Goal: Task Accomplishment & Management: Use online tool/utility

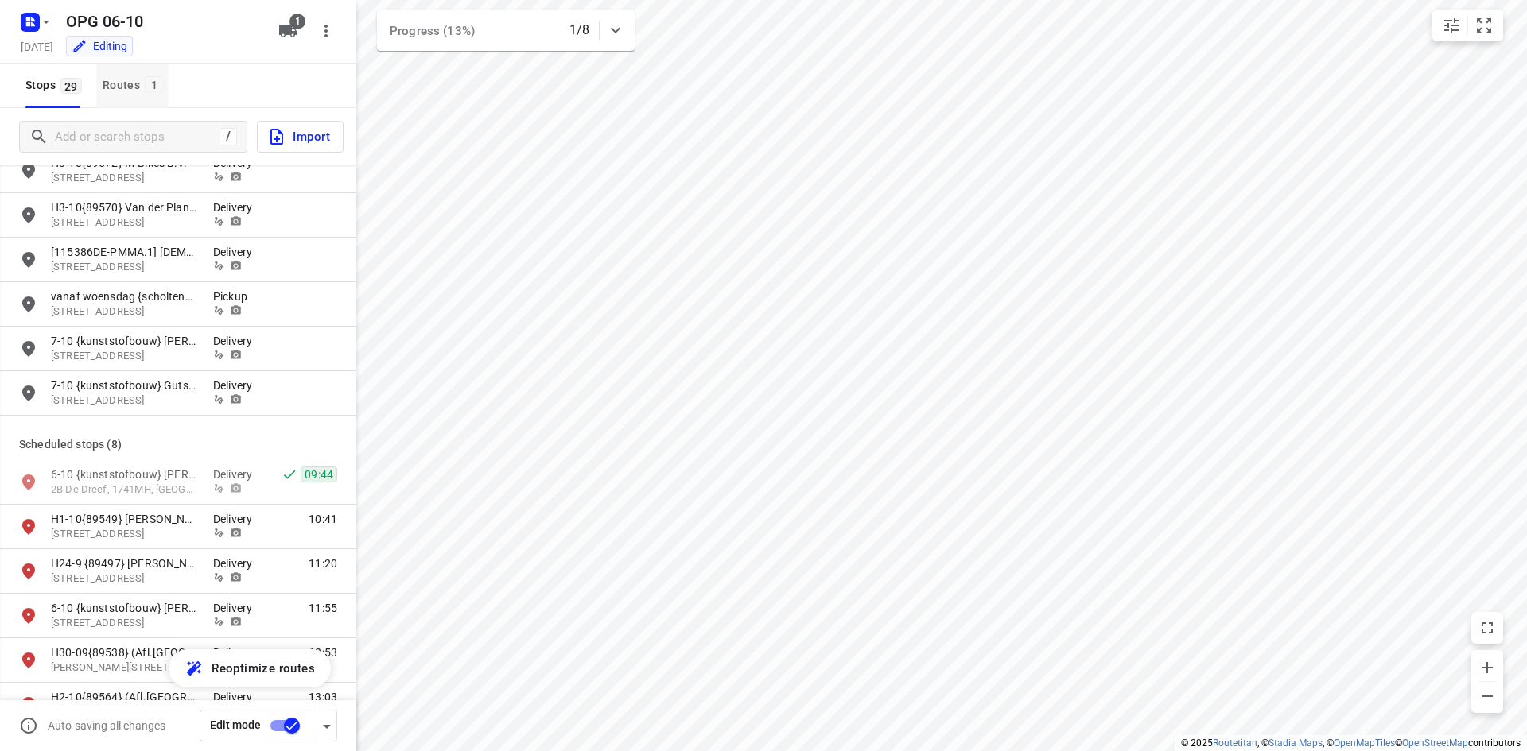
click at [142, 83] on div "Routes 1" at bounding box center [136, 86] width 66 height 20
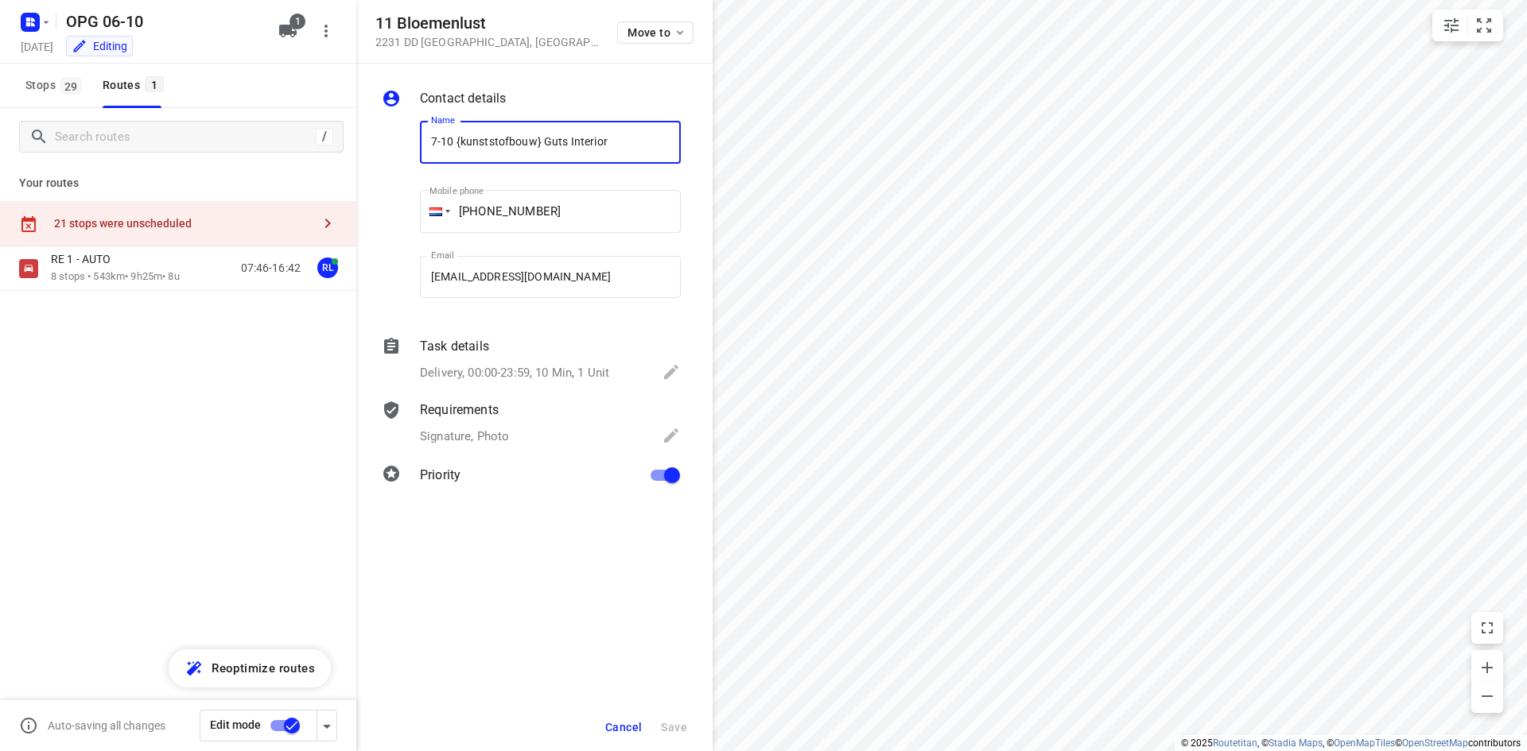
click at [634, 717] on button "Cancel" at bounding box center [623, 727] width 49 height 29
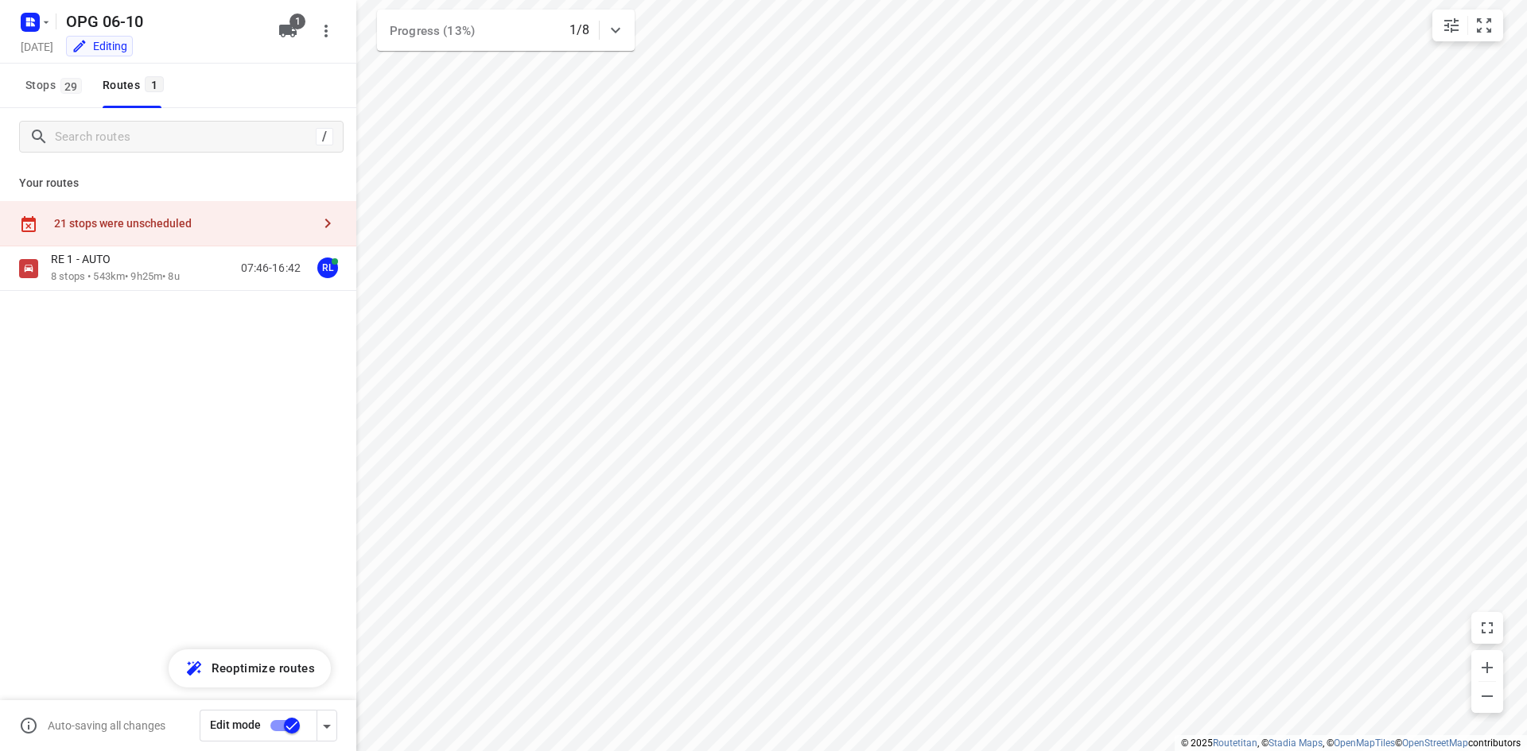
click at [72, 96] on button "Stops 29" at bounding box center [53, 86] width 68 height 45
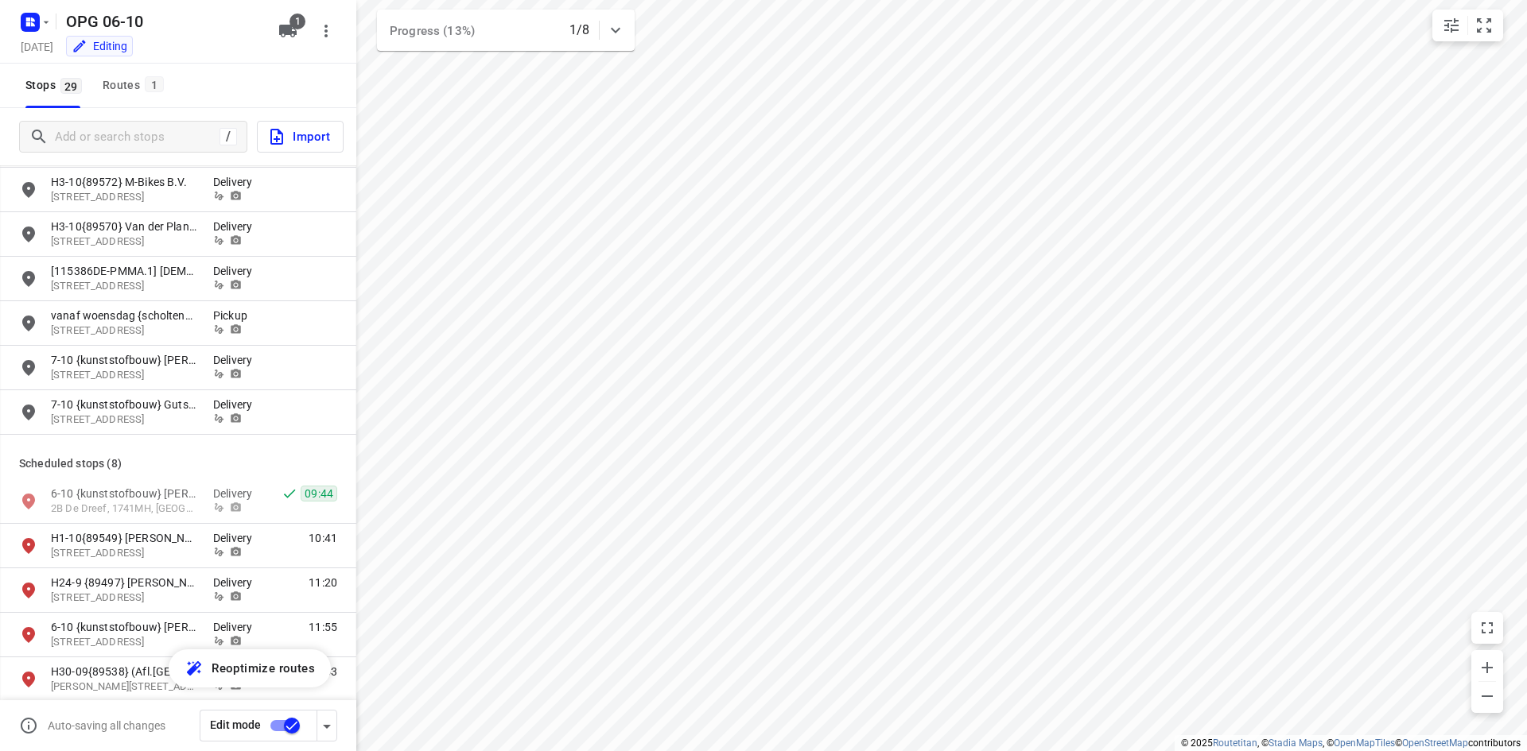
scroll to position [671, 0]
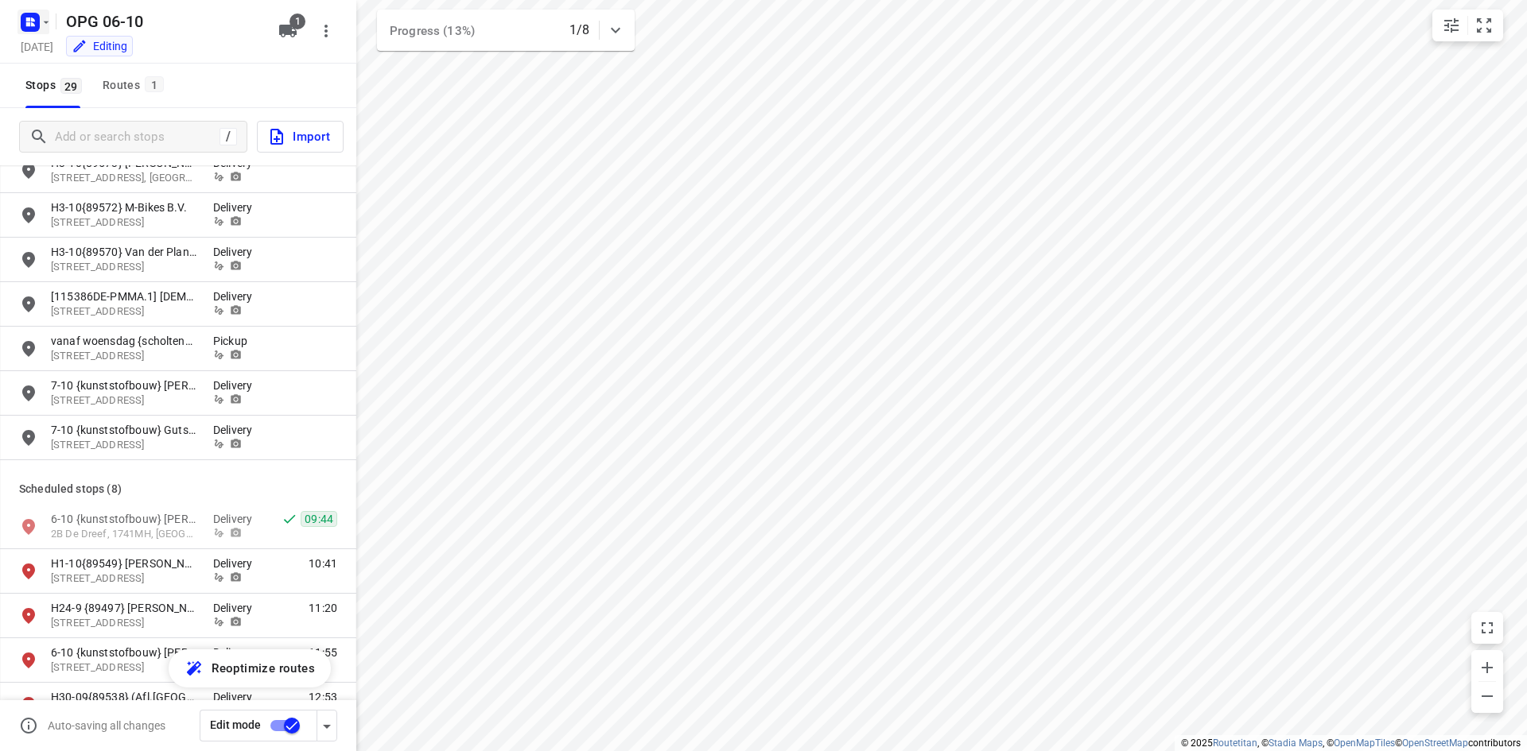
click at [37, 22] on rect "button" at bounding box center [30, 22] width 19 height 19
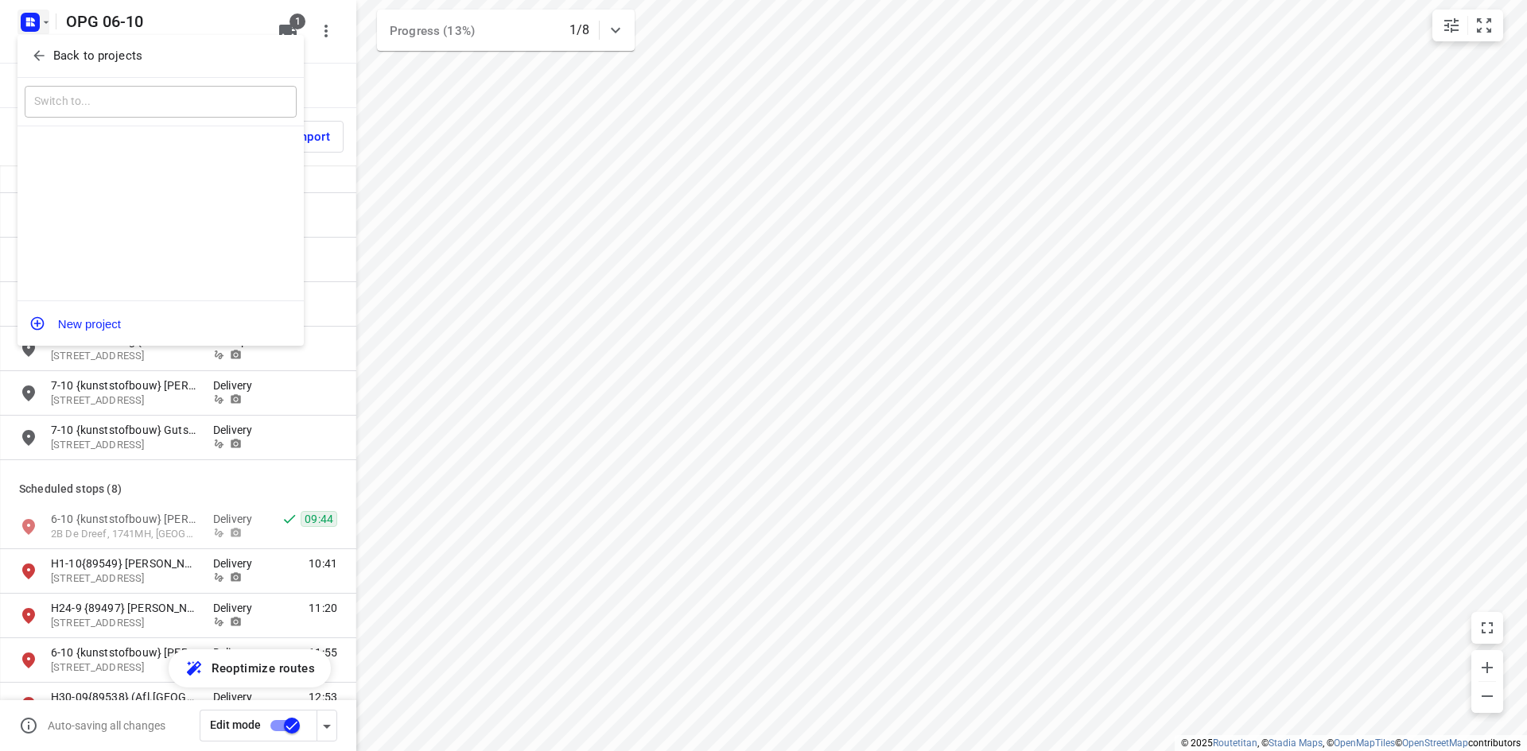
click at [47, 56] on span "Back to projects" at bounding box center [160, 56] width 259 height 18
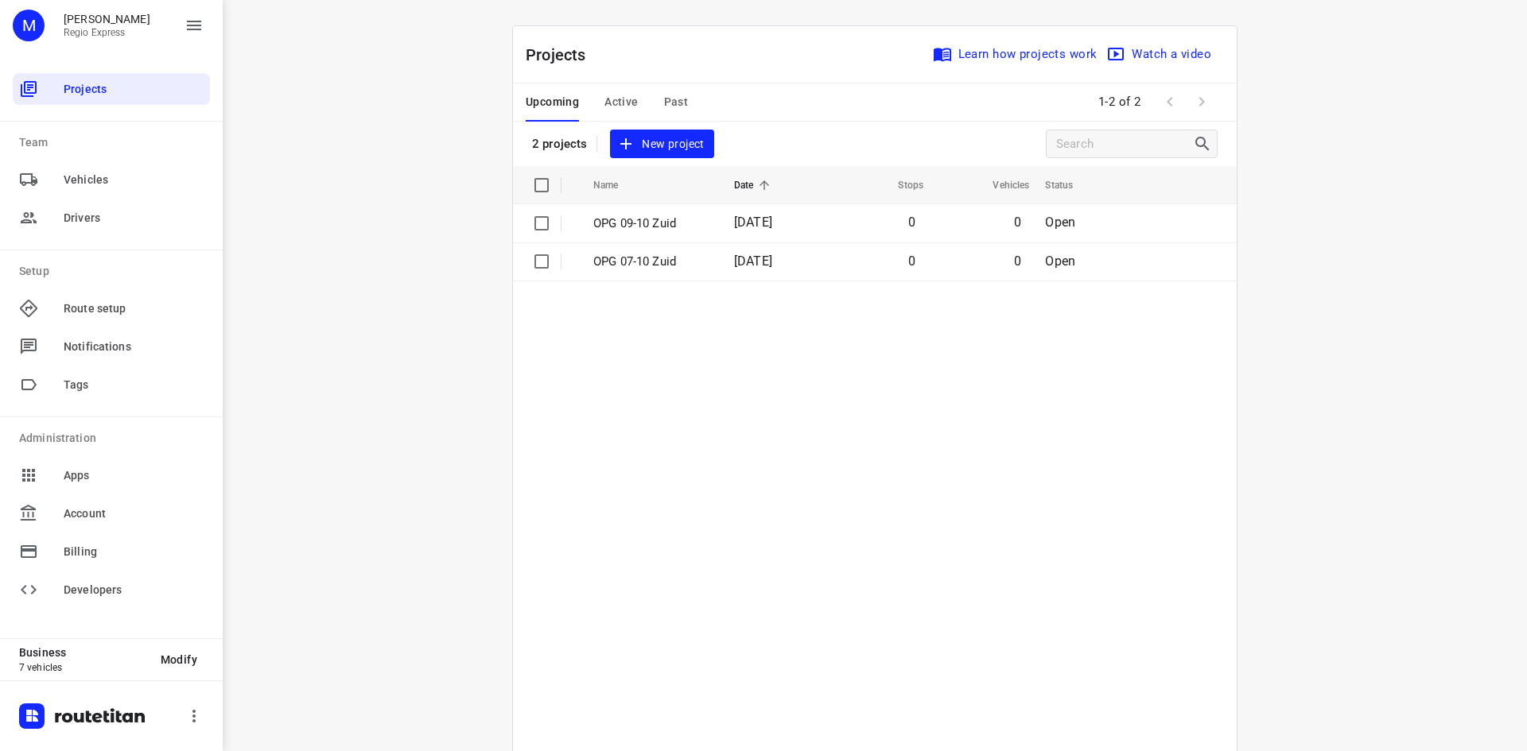
click at [628, 110] on span "Active" at bounding box center [620, 102] width 33 height 20
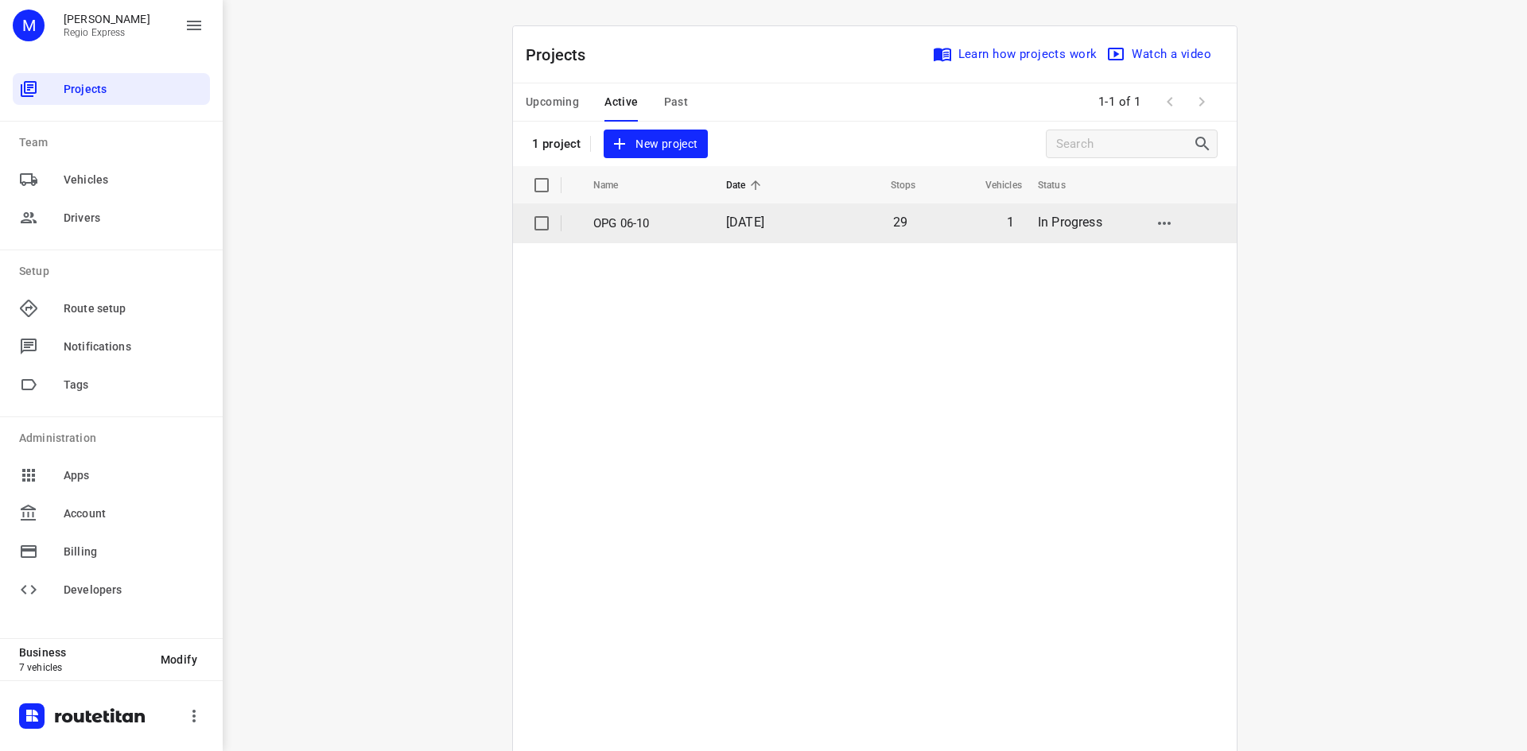
click at [691, 234] on td "OPG 06-10" at bounding box center [645, 223] width 136 height 38
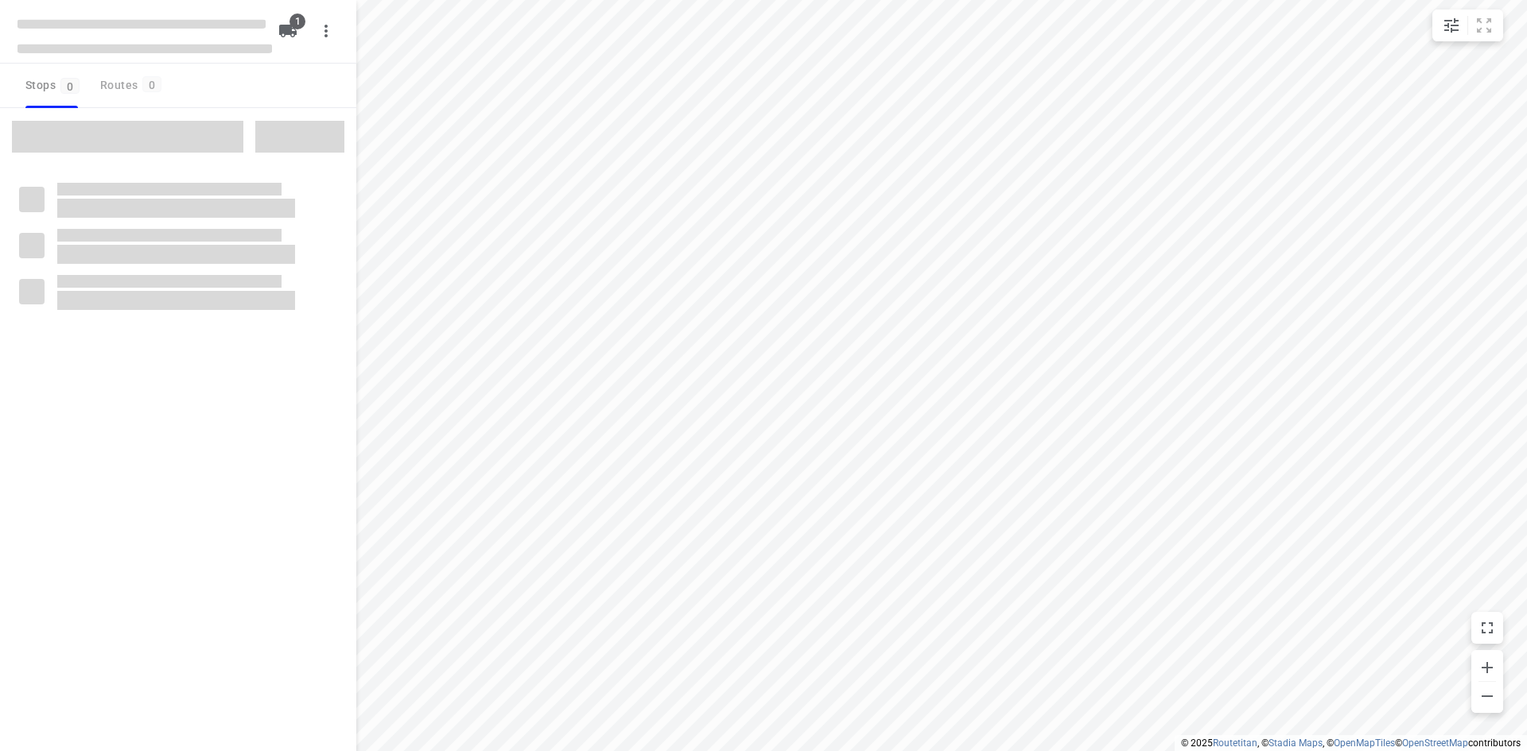
type input "distance"
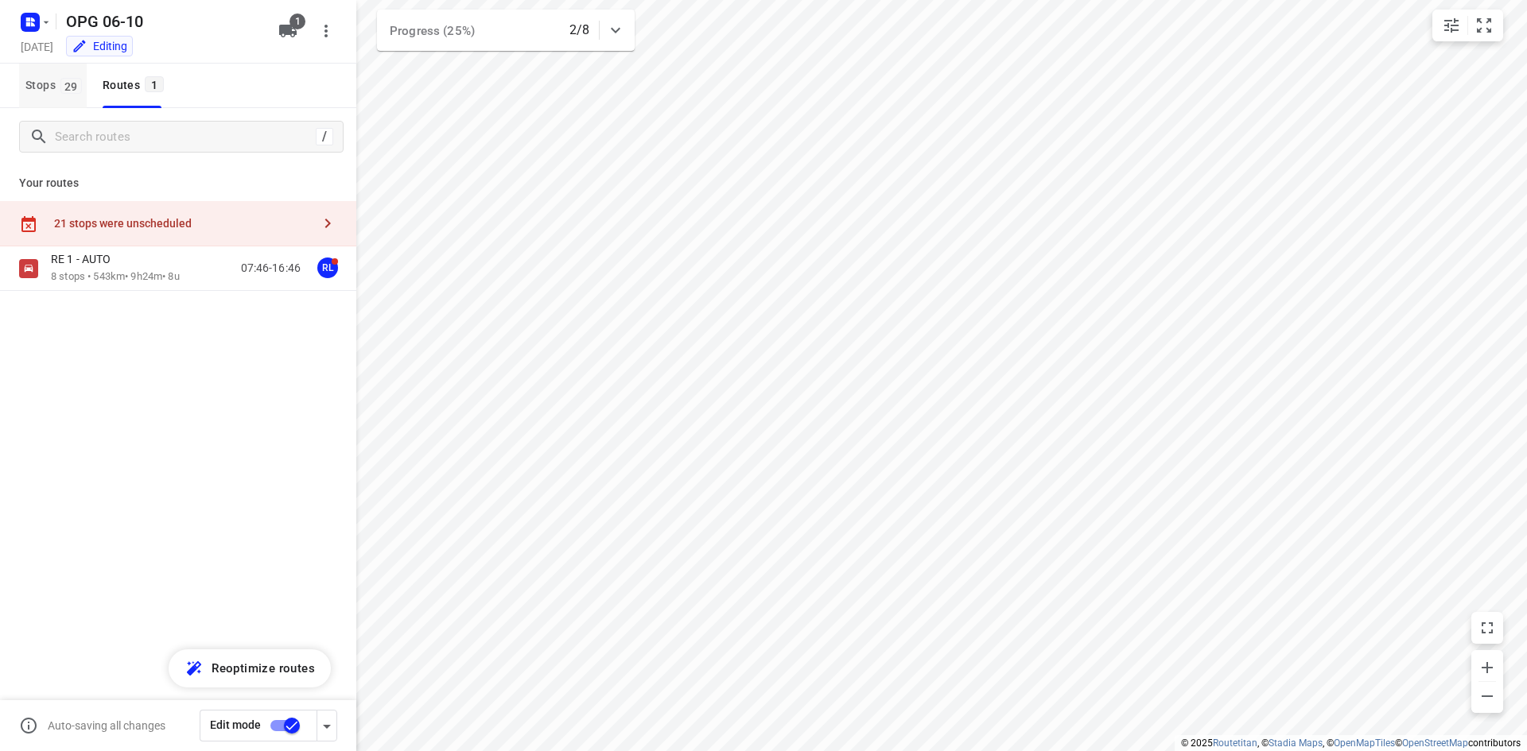
click at [52, 88] on span "Stops 29" at bounding box center [55, 86] width 61 height 20
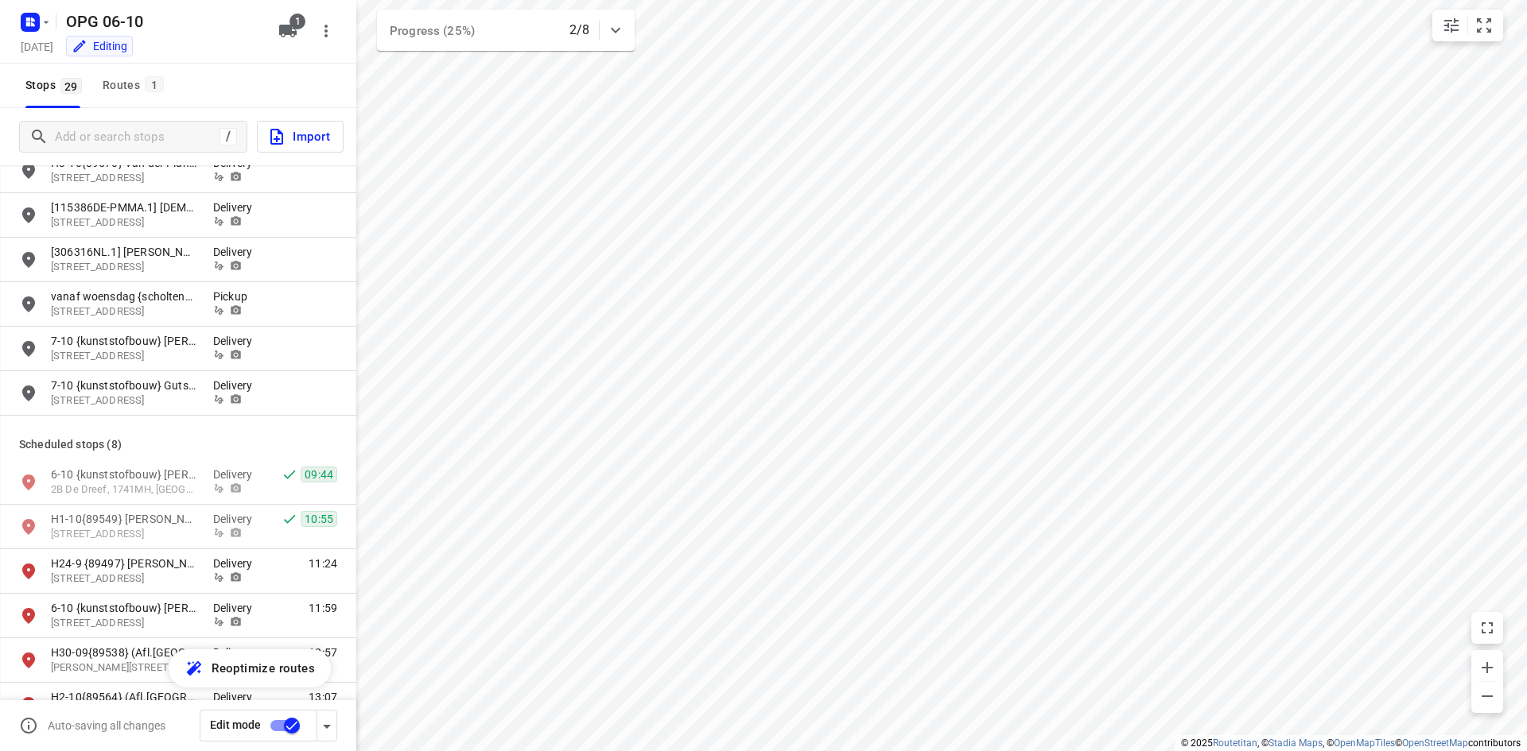
scroll to position [910, 0]
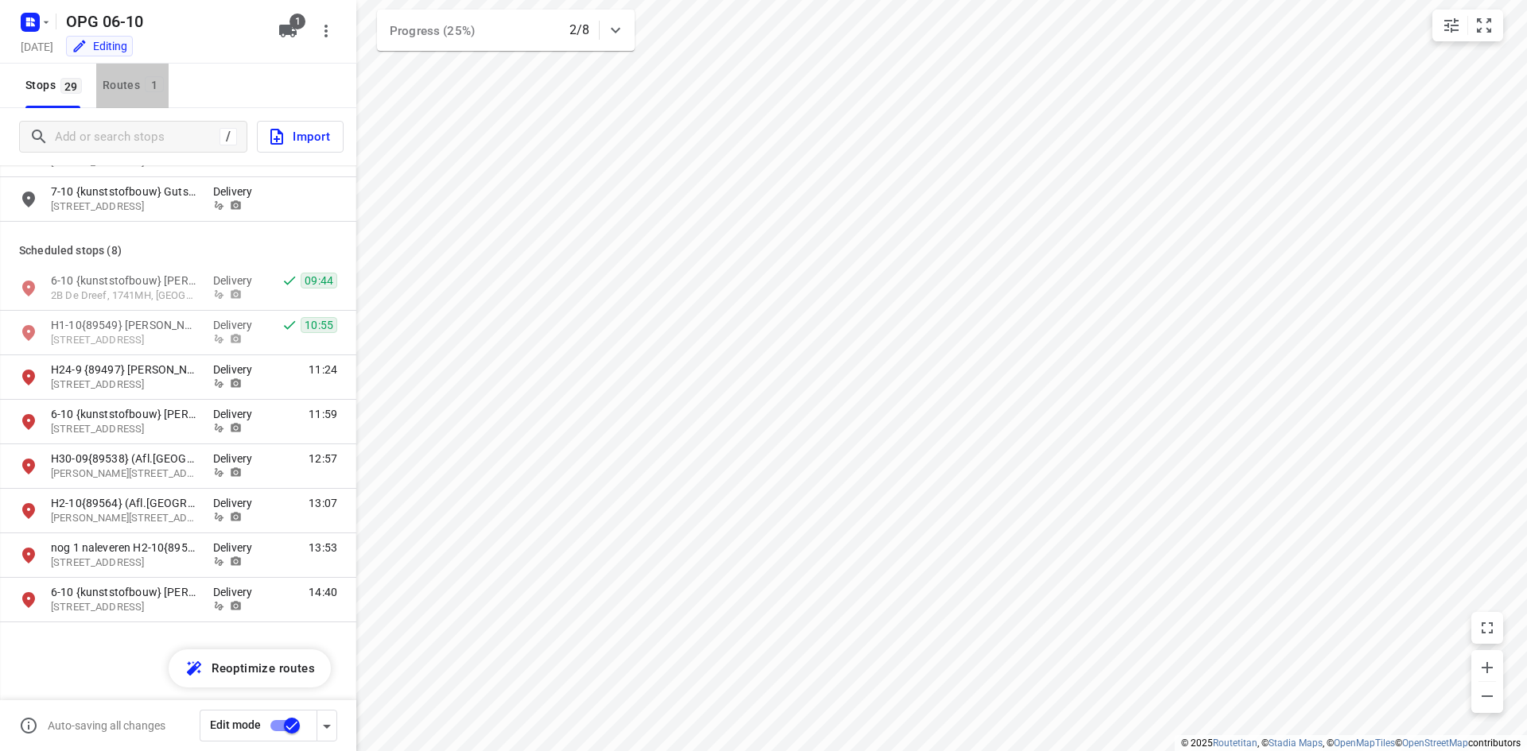
click at [133, 82] on div "Routes 1" at bounding box center [136, 86] width 66 height 20
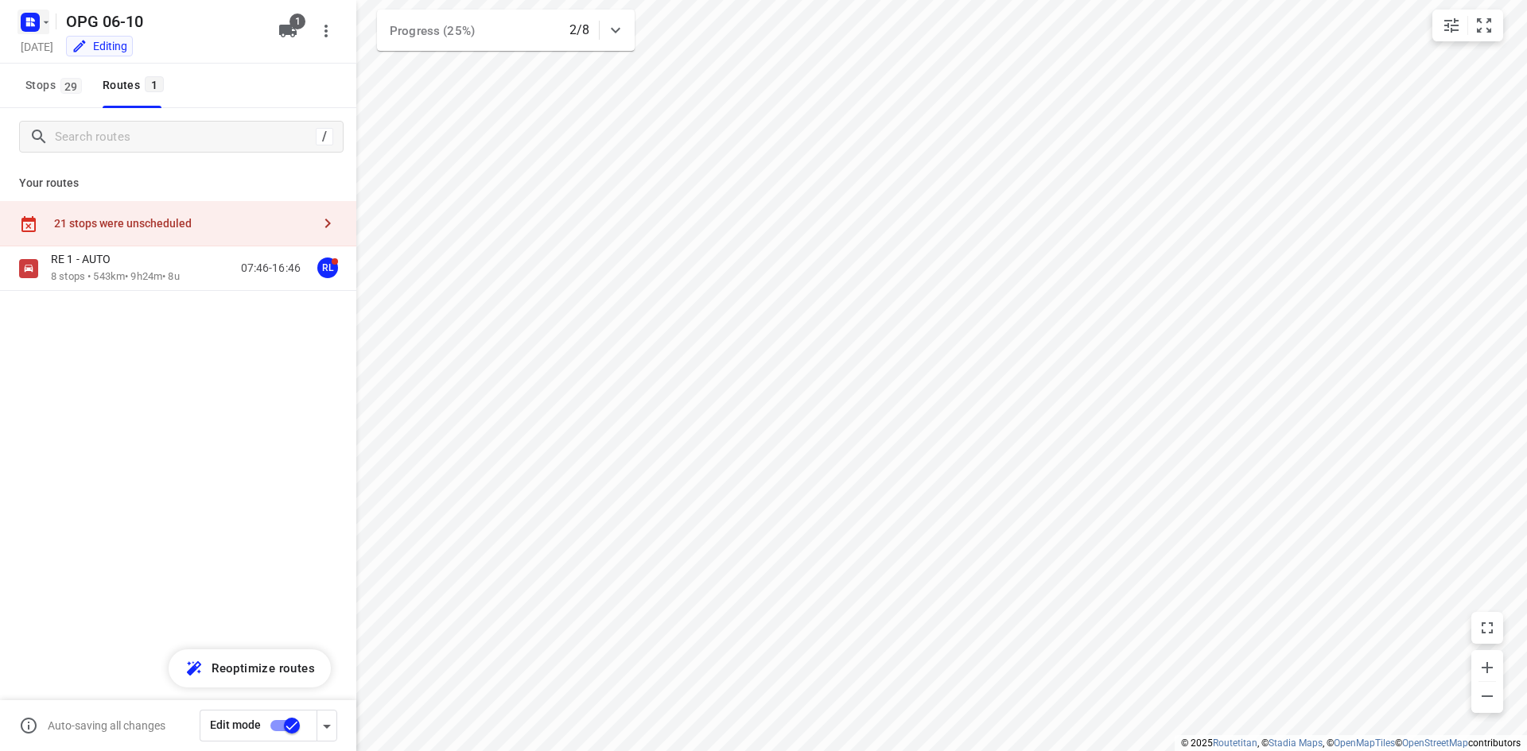
click at [21, 24] on rect "button" at bounding box center [30, 22] width 19 height 19
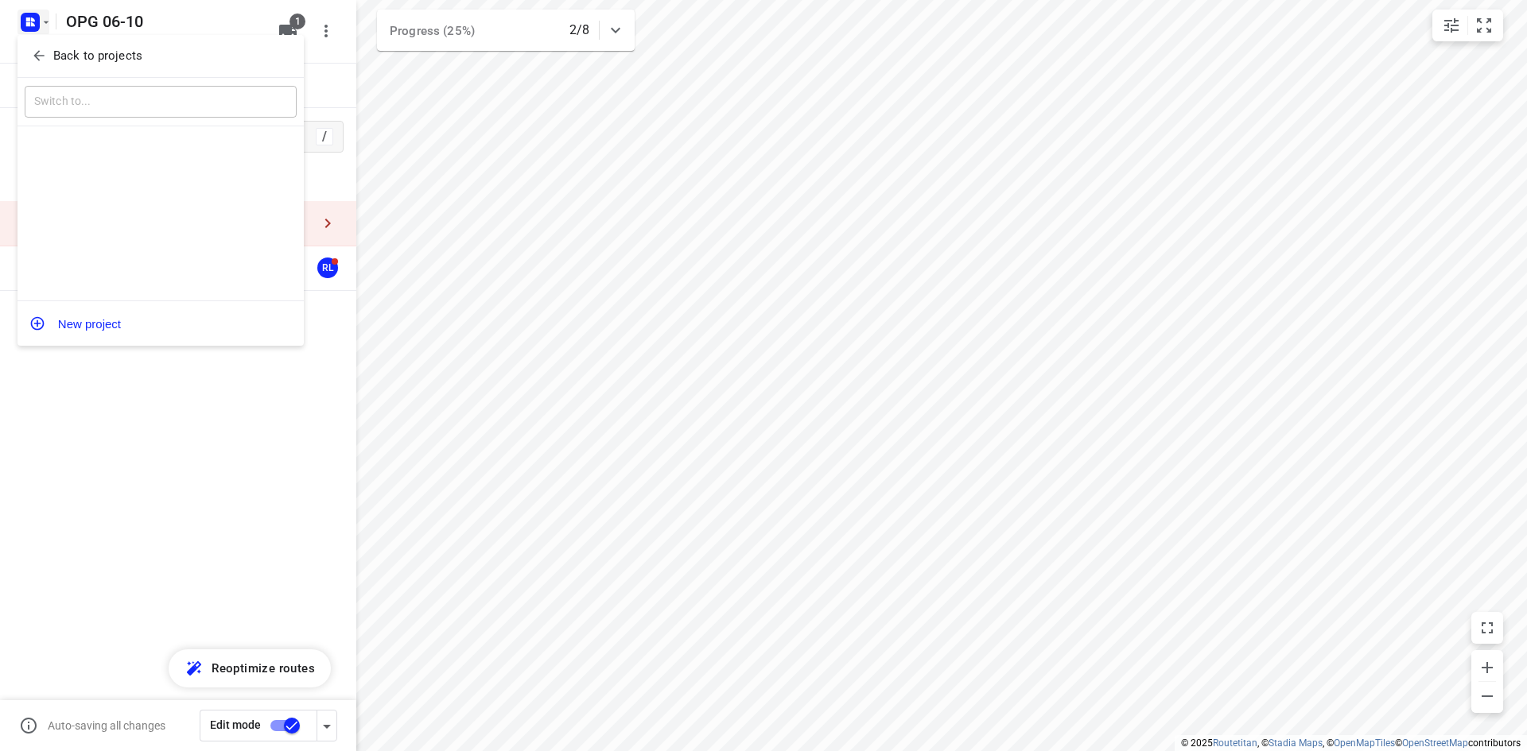
click at [52, 58] on span "Back to projects" at bounding box center [160, 56] width 259 height 18
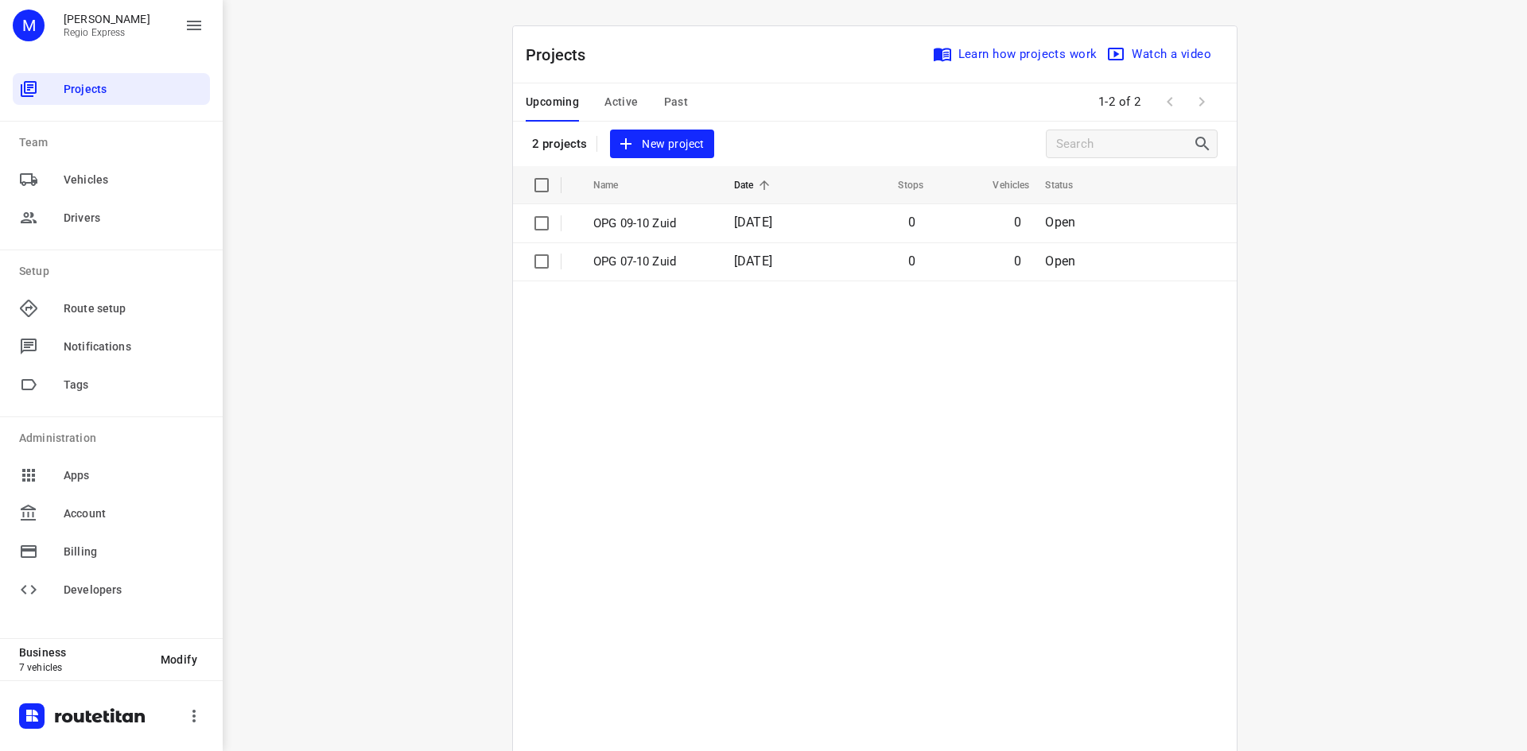
click at [618, 109] on span "Active" at bounding box center [620, 102] width 33 height 20
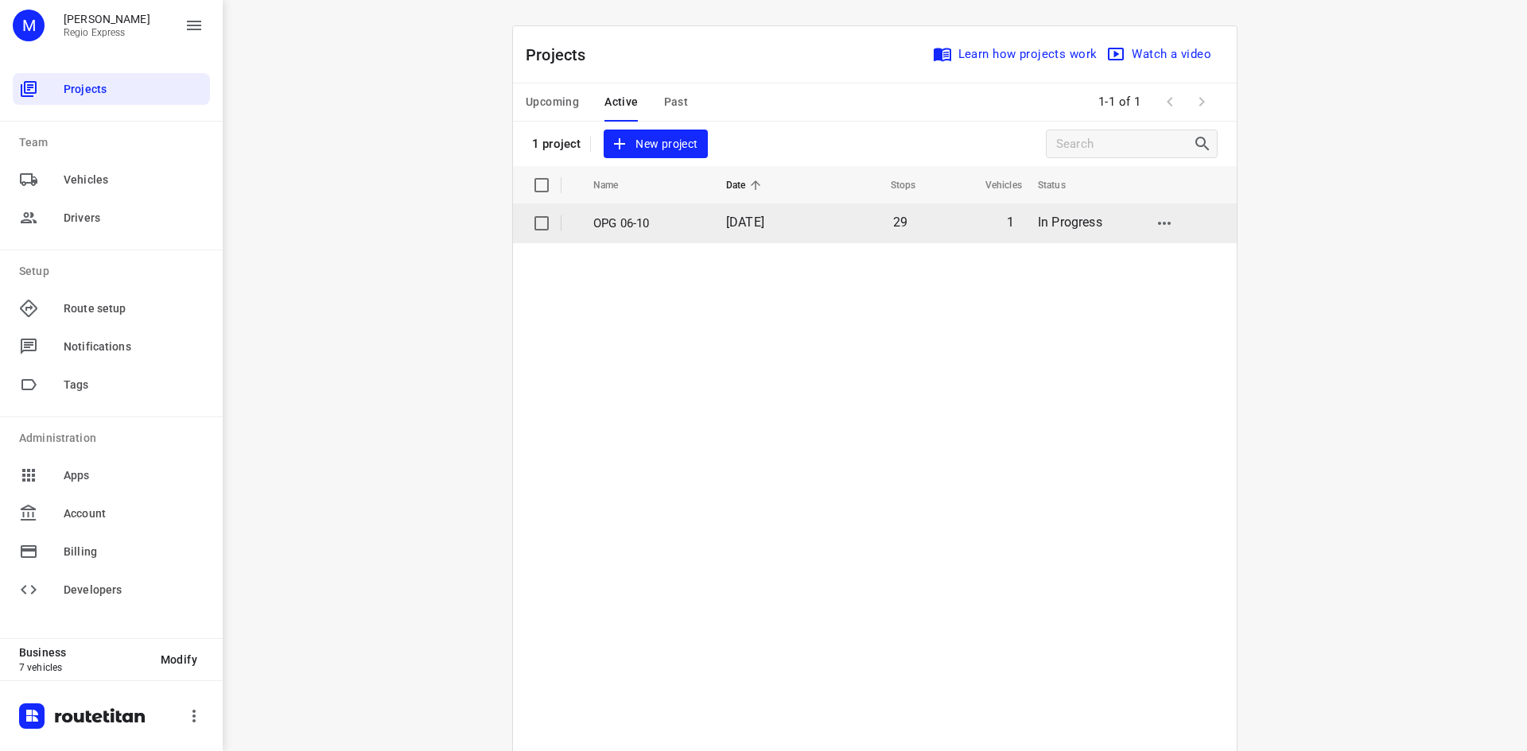
click at [713, 223] on td "[DATE]" at bounding box center [764, 223] width 103 height 38
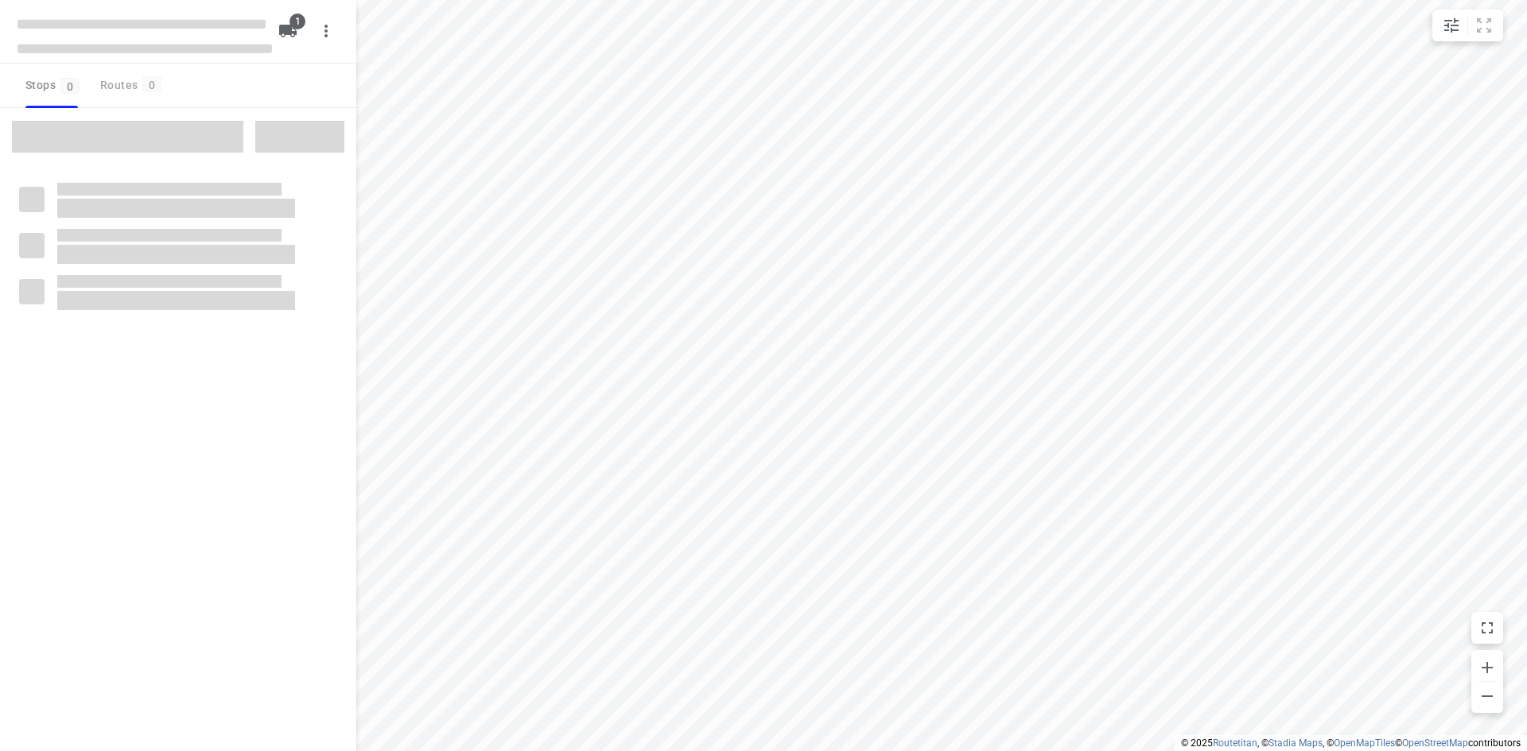
type input "distance"
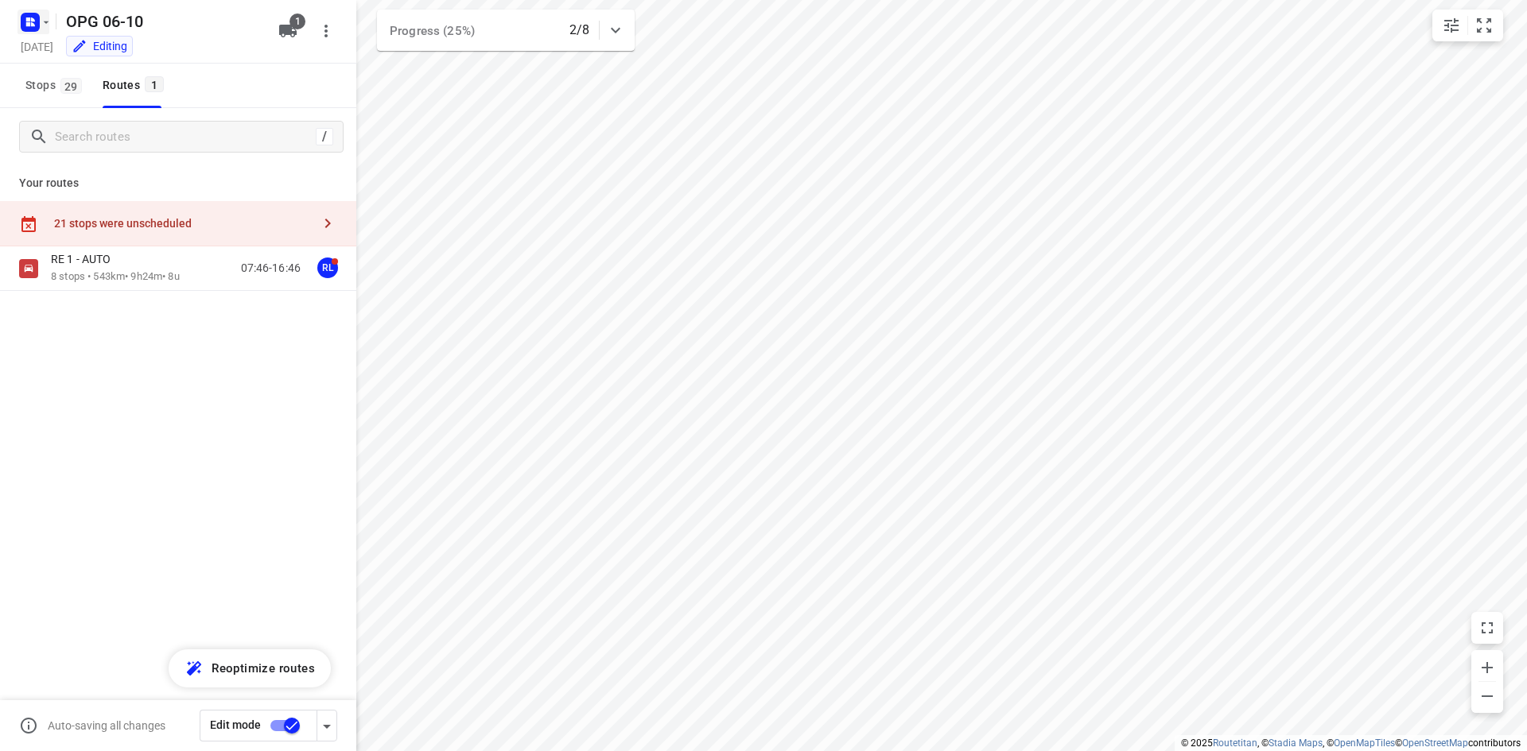
click at [28, 33] on icon "button" at bounding box center [29, 22] width 25 height 25
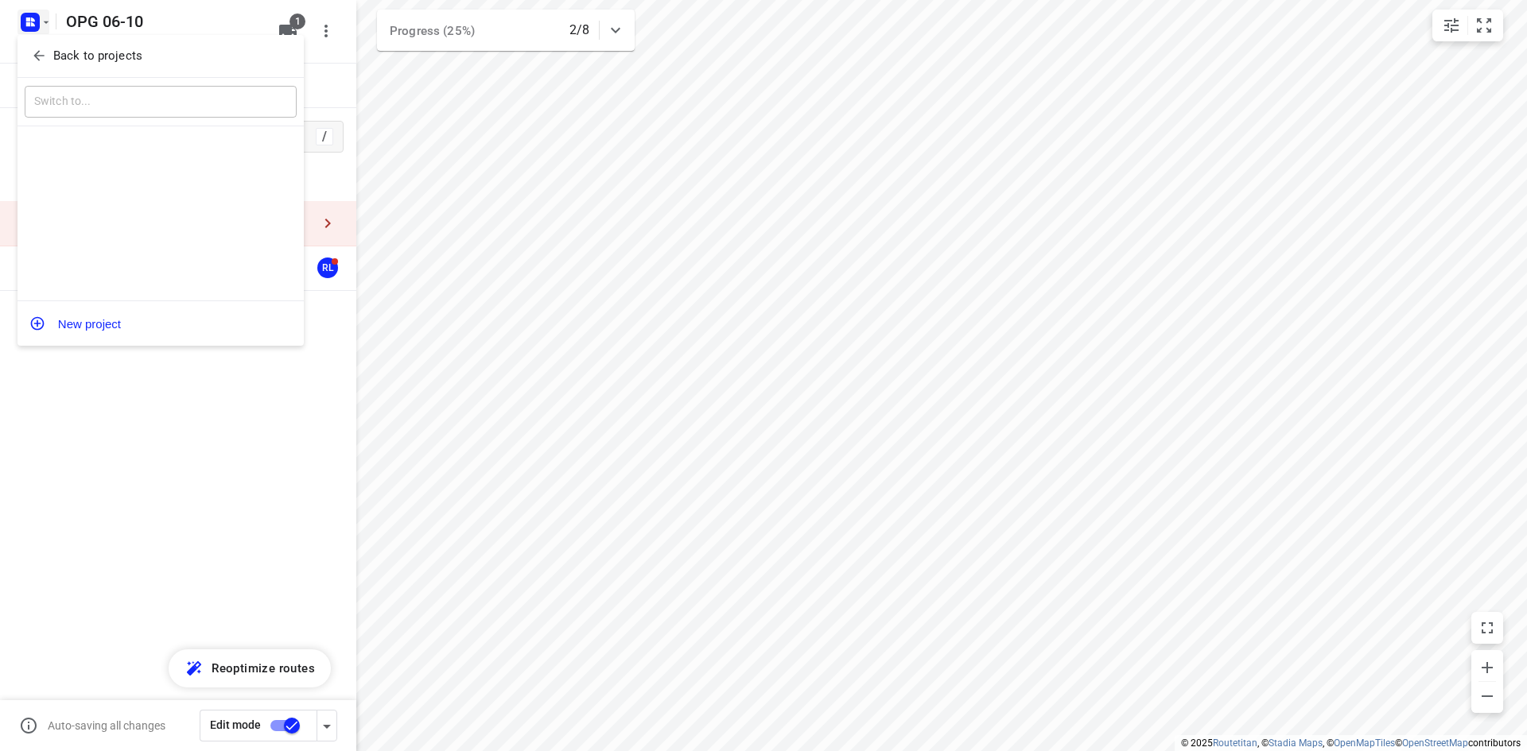
click at [13, 64] on div at bounding box center [763, 375] width 1527 height 751
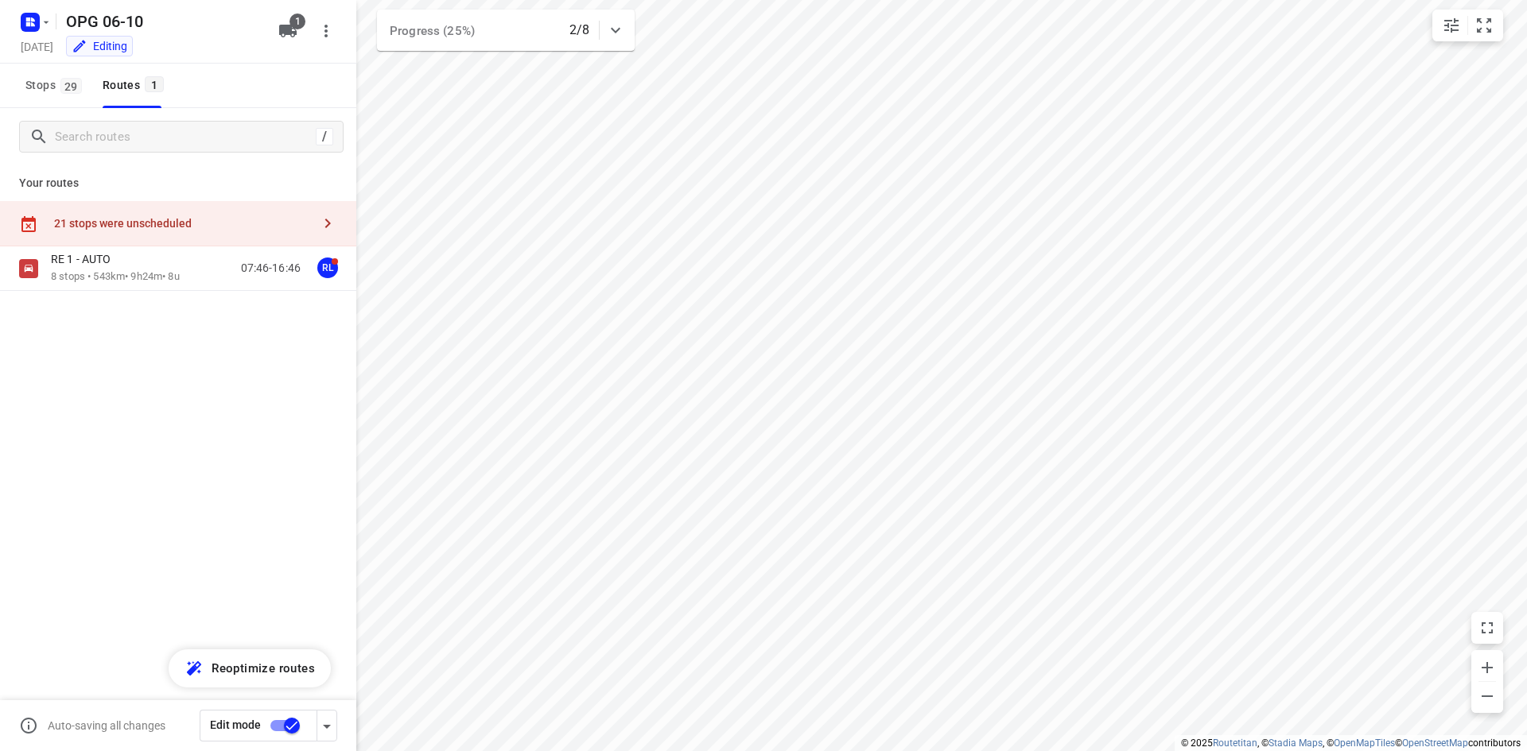
click at [42, 51] on span "Back to projects" at bounding box center [125, 46] width 195 height 10
